Goal: Communication & Community: Answer question/provide support

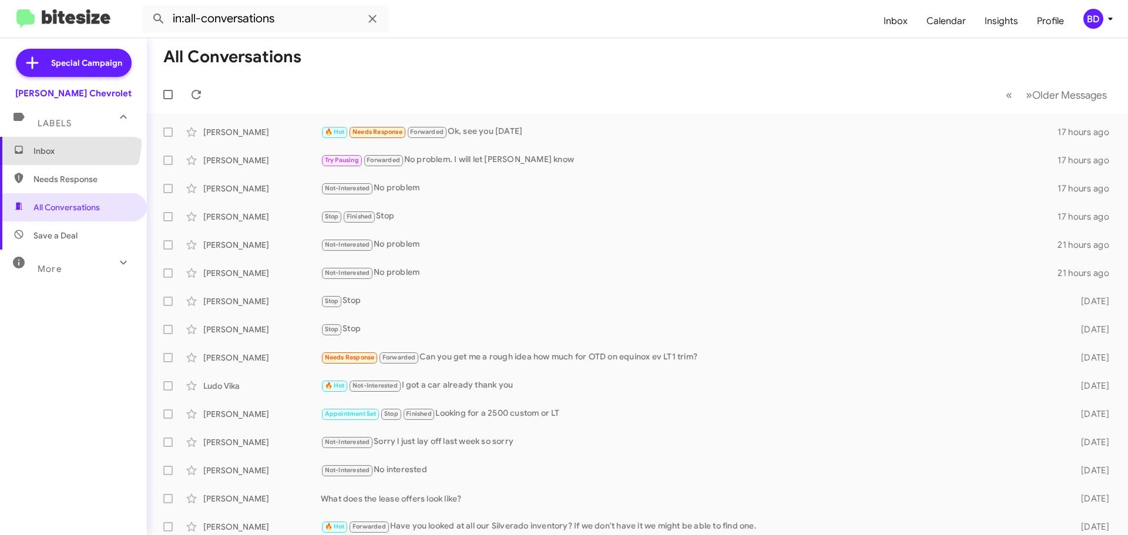
click at [67, 142] on span "Inbox" at bounding box center [73, 151] width 147 height 28
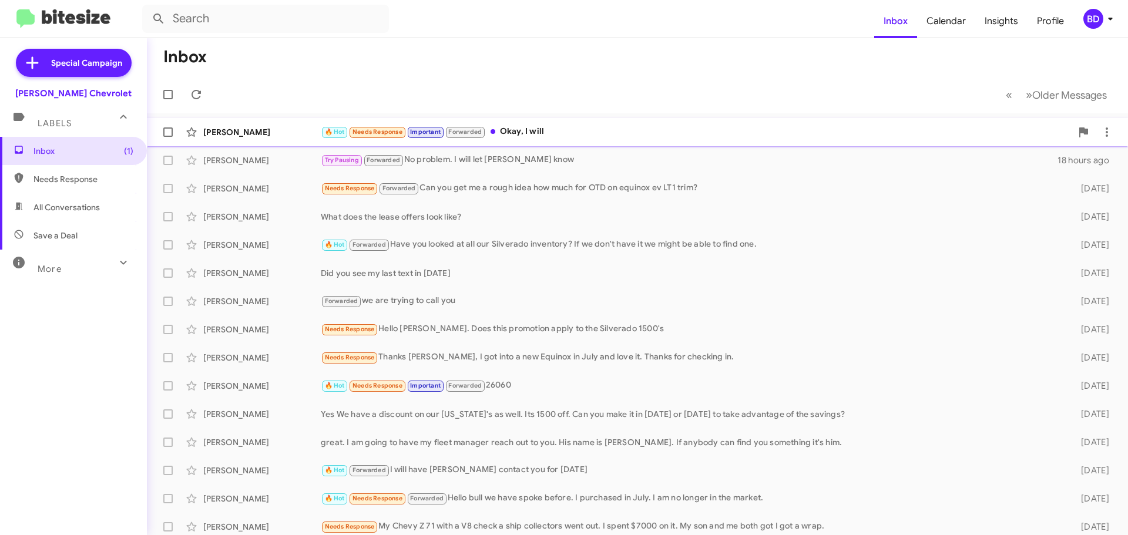
click at [526, 129] on div "🔥 Hot Needs Response Important Forwarded Okay, I will" at bounding box center [696, 132] width 751 height 14
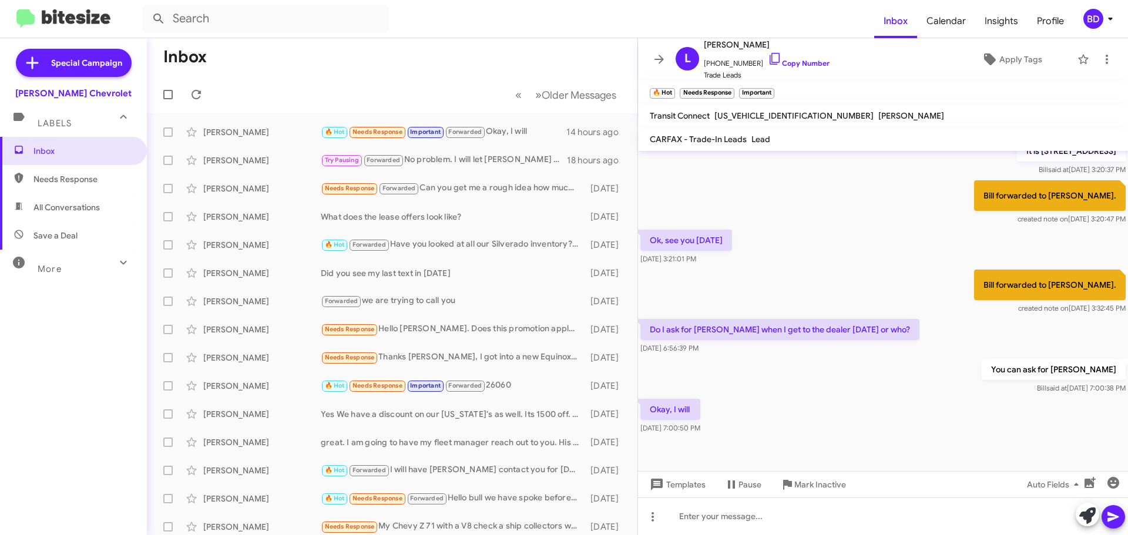
scroll to position [291, 0]
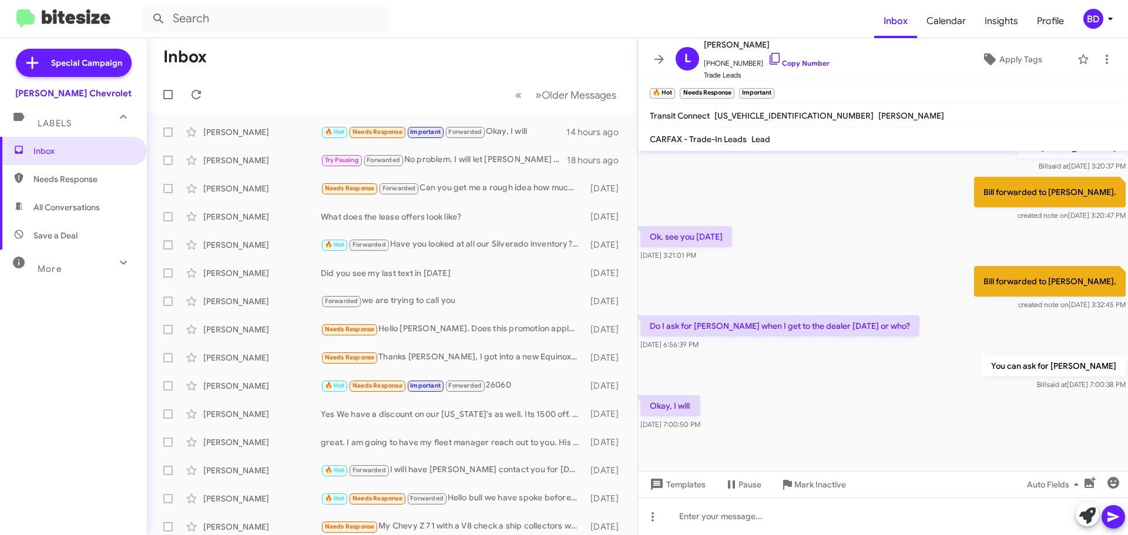
click at [59, 204] on span "All Conversations" at bounding box center [66, 208] width 66 height 12
type input "in:all-conversations"
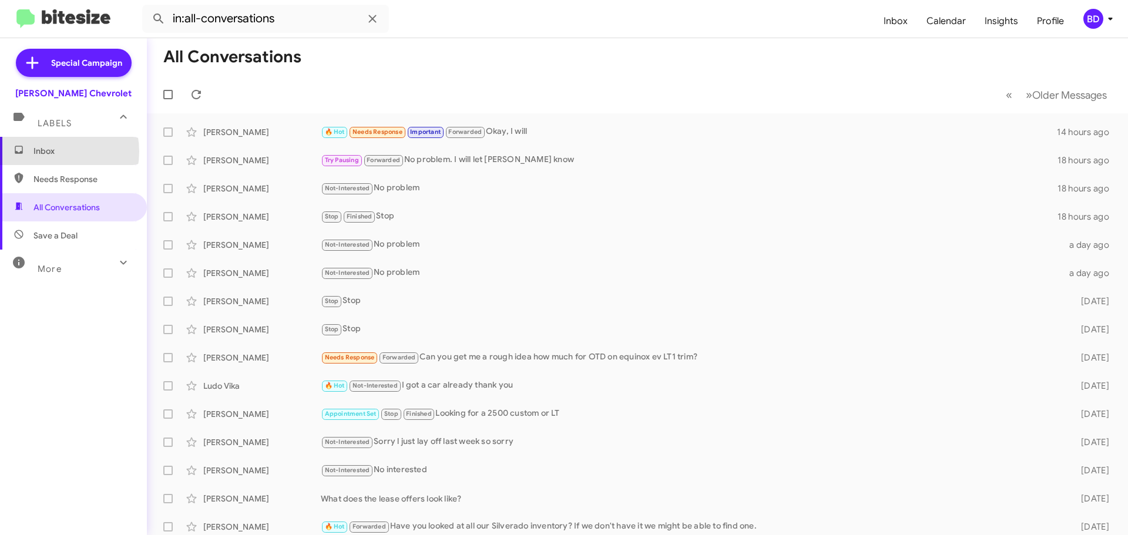
click at [51, 152] on span "Inbox" at bounding box center [83, 151] width 100 height 12
